Goal: Transaction & Acquisition: Purchase product/service

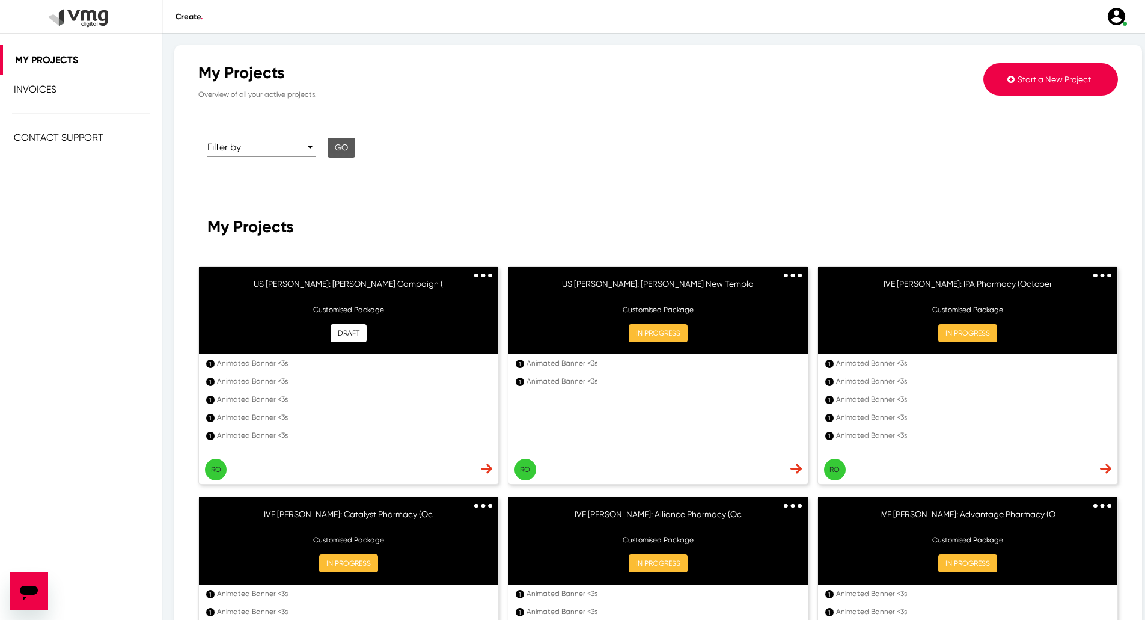
click at [479, 275] on img at bounding box center [483, 276] width 18 height 4
click at [471, 228] on div "My Projects" at bounding box center [658, 227] width 902 height 20
click at [348, 335] on button "DRAFT" at bounding box center [349, 333] width 36 height 18
click at [326, 381] on div "Animated Banner <3s" at bounding box center [352, 381] width 271 height 11
click at [357, 429] on li "1 Animated Banner <3s" at bounding box center [348, 435] width 299 height 18
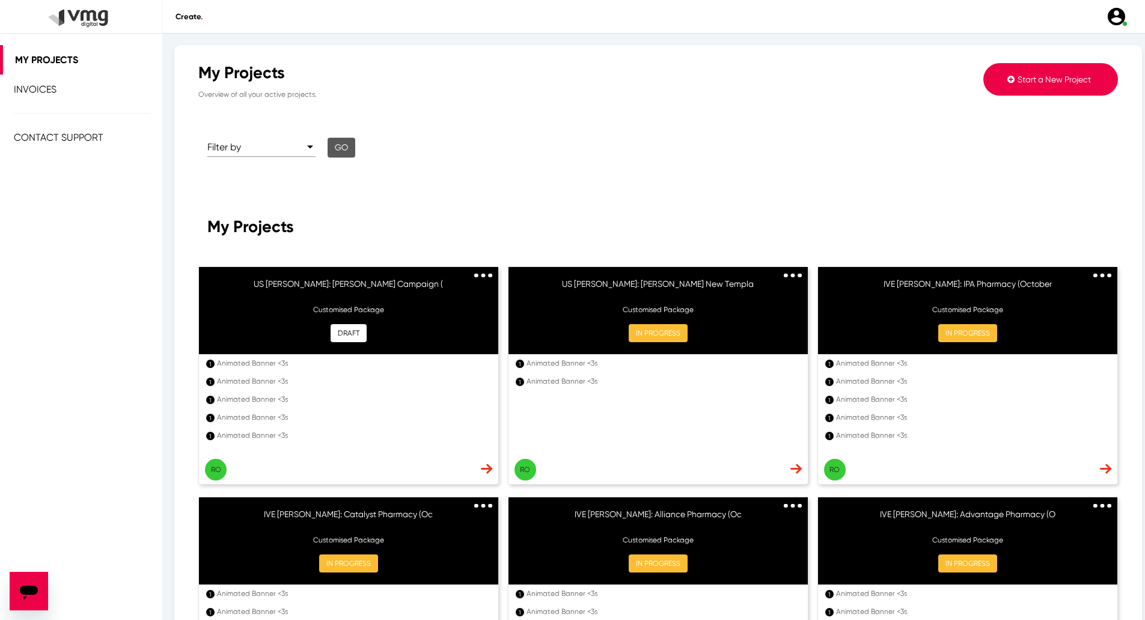
click at [395, 313] on p "Customised Package" at bounding box center [348, 309] width 275 height 11
click at [482, 278] on link at bounding box center [483, 273] width 18 height 11
click at [480, 294] on link "Edit" at bounding box center [466, 294] width 51 height 16
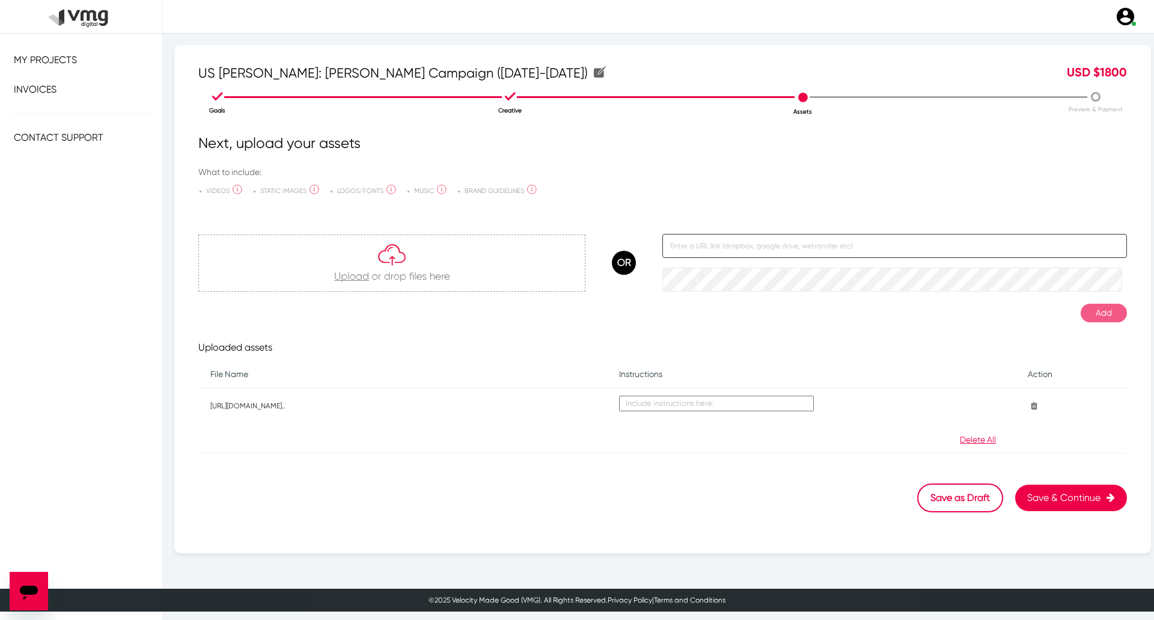
click at [764, 245] on input "text" at bounding box center [895, 246] width 465 height 24
click at [1082, 506] on button "Save & Continue" at bounding box center [1071, 498] width 112 height 26
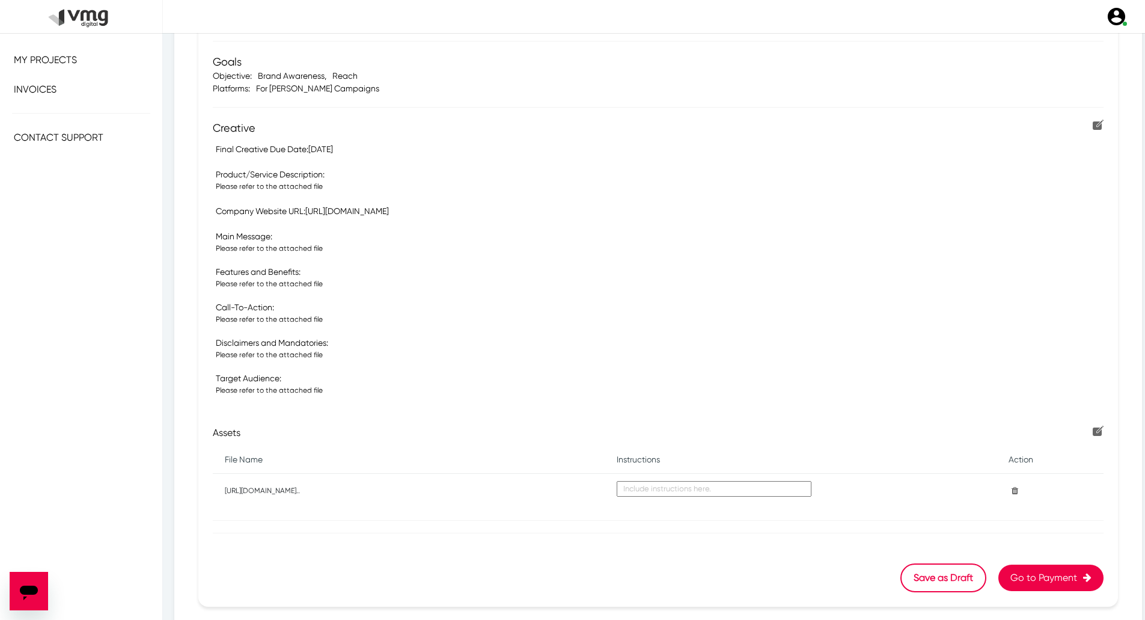
scroll to position [231, 0]
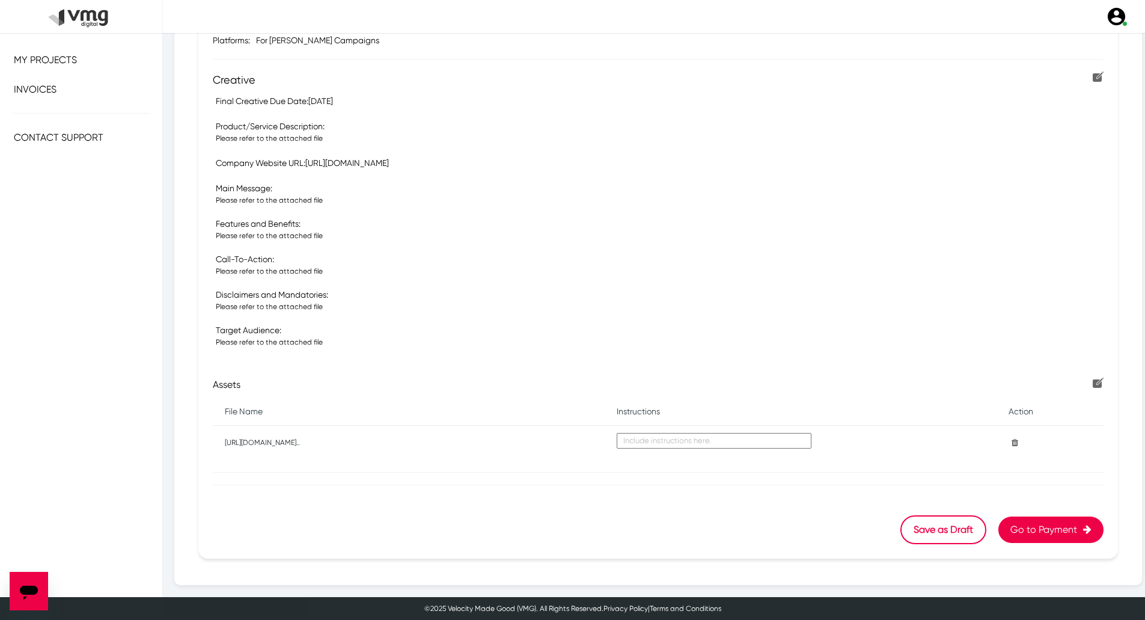
click at [1043, 532] on button "Go to Payment" at bounding box center [1051, 529] width 105 height 26
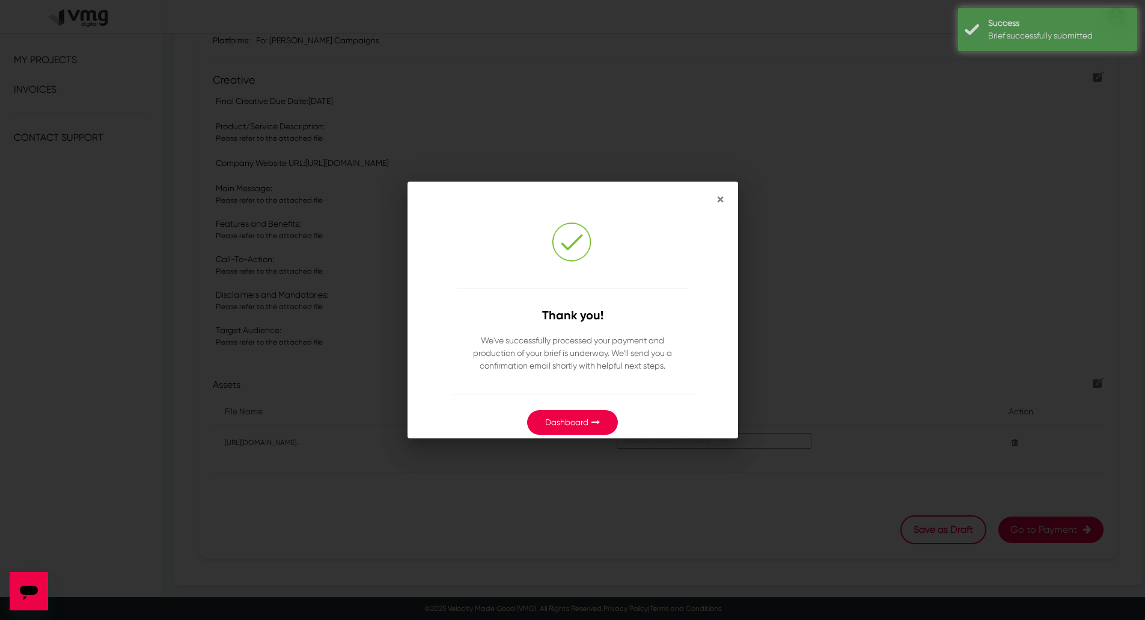
drag, startPoint x: 570, startPoint y: 423, endPoint x: 601, endPoint y: 473, distance: 58.4
click at [570, 423] on link "Dashboard" at bounding box center [566, 422] width 43 height 10
